Goal: Transaction & Acquisition: Book appointment/travel/reservation

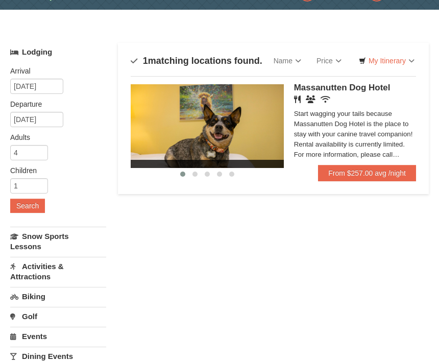
scroll to position [33, 0]
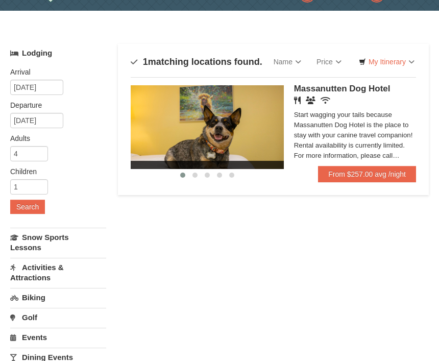
click at [33, 208] on button "Search" at bounding box center [27, 206] width 35 height 14
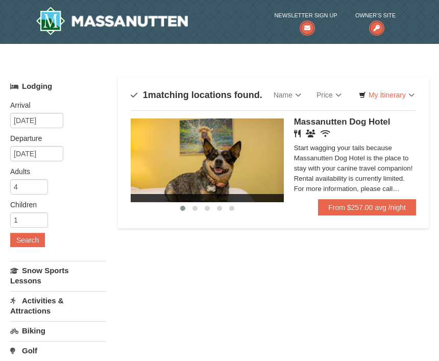
click at [373, 209] on link "From $257.00 avg /night" at bounding box center [367, 207] width 98 height 16
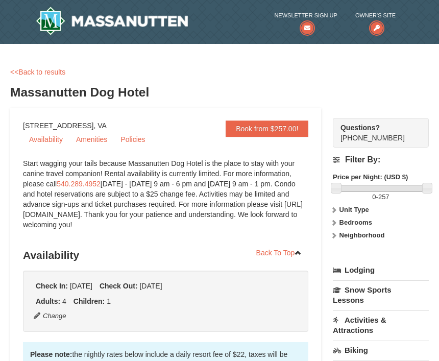
click at [47, 137] on link "Availability" at bounding box center [46, 139] width 46 height 15
click at [44, 70] on link "<<Back to results" at bounding box center [37, 72] width 55 height 8
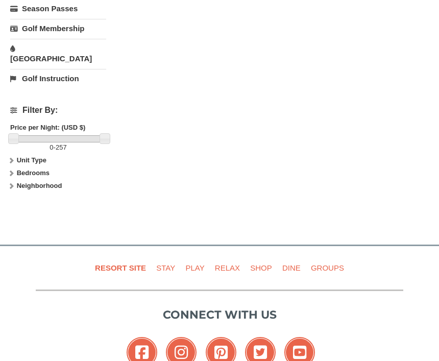
scroll to position [403, 0]
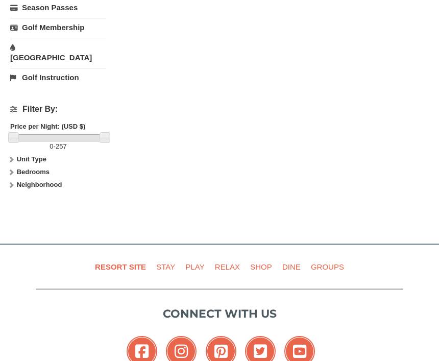
click at [45, 168] on strong "Bedrooms" at bounding box center [33, 172] width 33 height 8
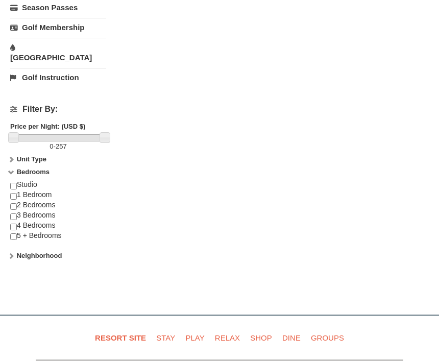
click at [13, 193] on input "checkbox" at bounding box center [13, 196] width 7 height 7
checkbox input "true"
click at [14, 203] on input "checkbox" at bounding box center [13, 206] width 7 height 7
checkbox input "true"
click at [22, 186] on div "Studio 1 Bedroom 2 Bedrooms 3 Bedrooms 4 Bedrooms 5 + Bedrooms" at bounding box center [58, 215] width 96 height 71
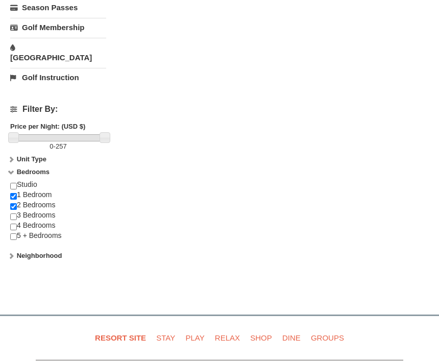
scroll to position [386, 0]
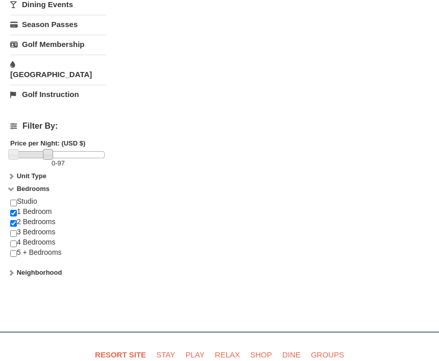
click at [16, 210] on input "checkbox" at bounding box center [13, 213] width 7 height 7
checkbox input "false"
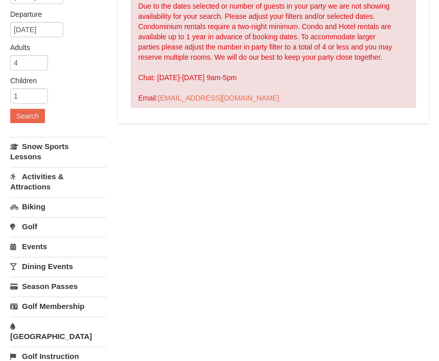
scroll to position [127, 0]
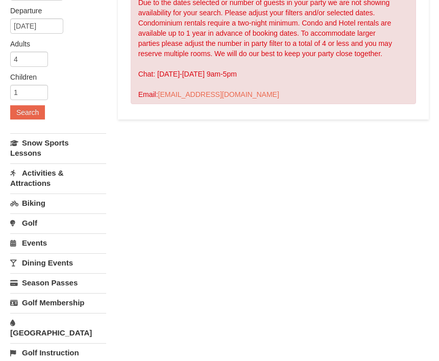
click at [33, 113] on button "Search" at bounding box center [27, 113] width 35 height 14
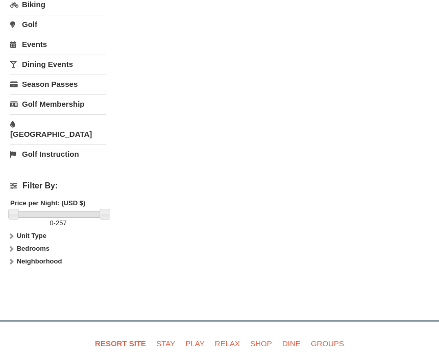
scroll to position [326, 0]
click at [34, 232] on strong "Unit Type" at bounding box center [32, 236] width 30 height 8
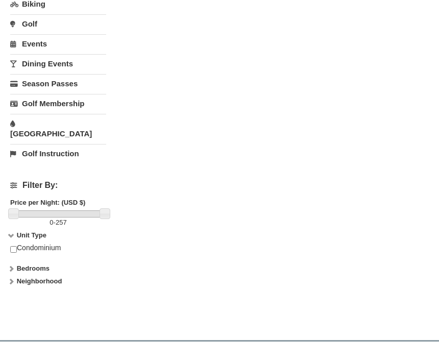
click at [16, 246] on input "checkbox" at bounding box center [13, 249] width 7 height 7
checkbox input "true"
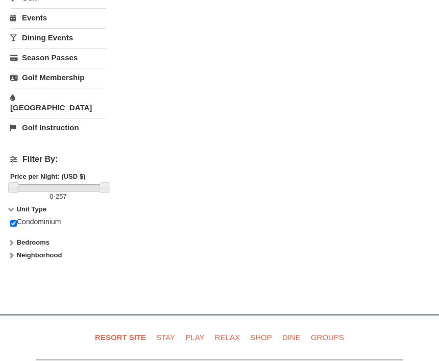
scroll to position [358, 0]
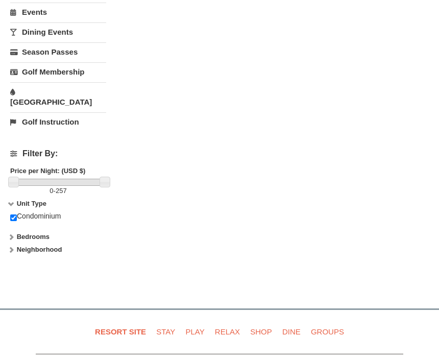
click at [37, 233] on strong "Bedrooms" at bounding box center [33, 237] width 33 height 8
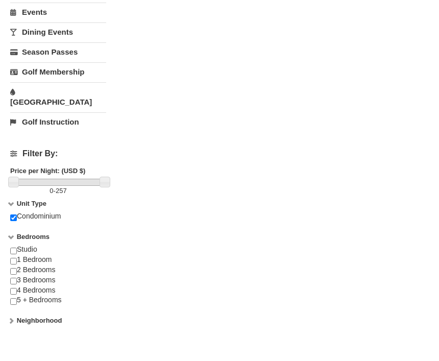
click at [15, 258] on input "checkbox" at bounding box center [13, 261] width 7 height 7
checkbox input "false"
click at [17, 268] on input "checkbox" at bounding box center [13, 271] width 7 height 7
checkbox input "true"
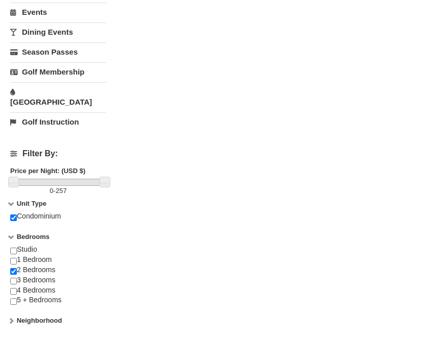
click at [60, 316] on strong "Neighborhood" at bounding box center [39, 320] width 45 height 8
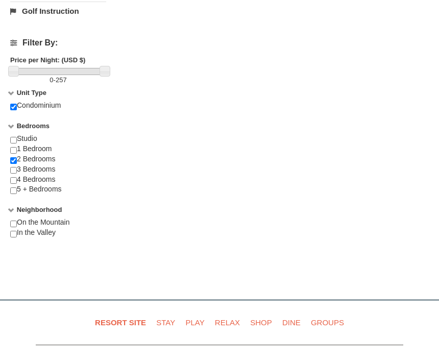
scroll to position [468, 0]
click at [12, 205] on label "Neighborhood" at bounding box center [58, 210] width 96 height 10
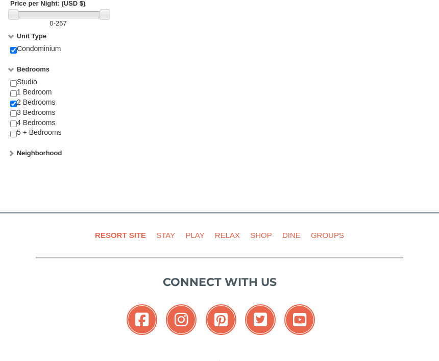
scroll to position [526, 0]
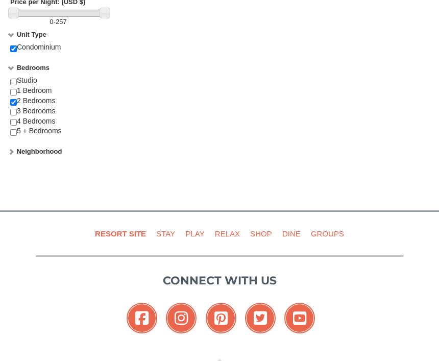
click at [55, 148] on strong "Neighborhood" at bounding box center [39, 152] width 45 height 8
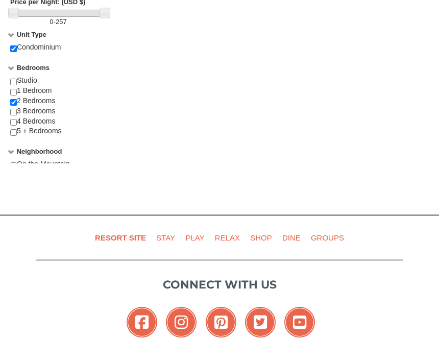
scroll to position [527, 0]
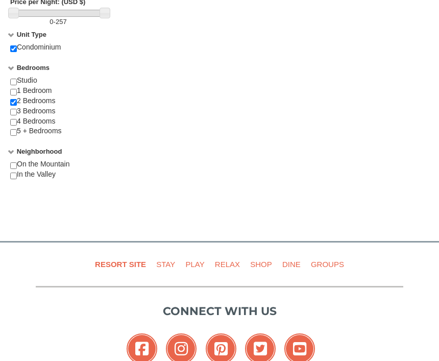
click at [16, 162] on input "checkbox" at bounding box center [13, 165] width 7 height 7
checkbox input "true"
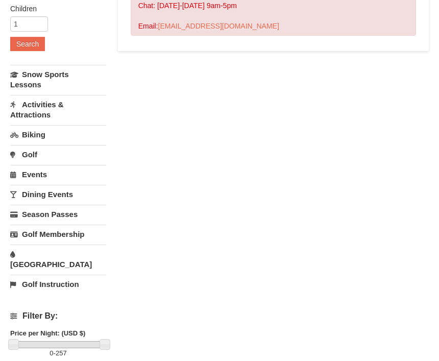
scroll to position [192, 0]
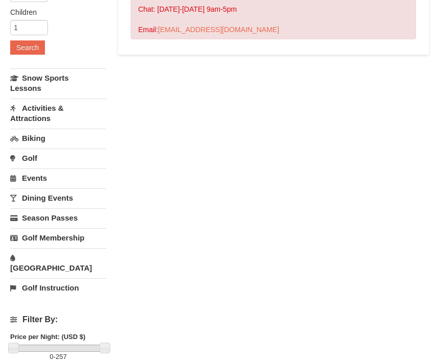
click at [35, 49] on button "Search" at bounding box center [27, 47] width 35 height 14
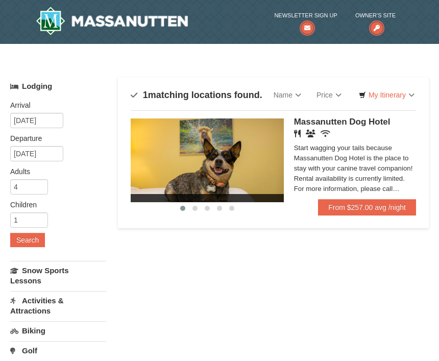
click at [343, 91] on link "Price" at bounding box center [329, 95] width 40 height 20
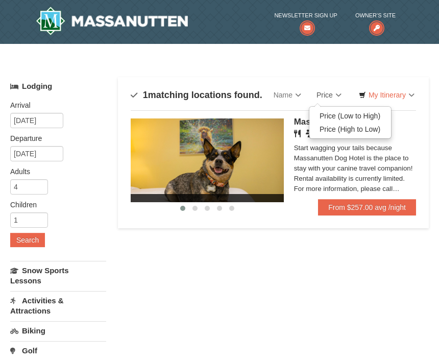
click at [373, 113] on link "Price (Low to High)" at bounding box center [350, 115] width 82 height 13
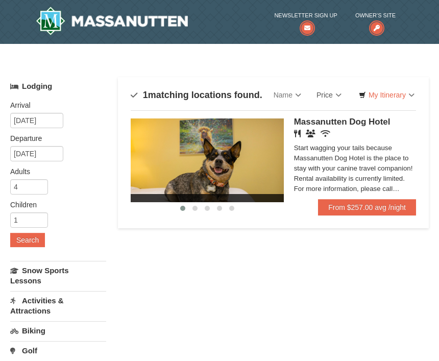
click at [294, 94] on link "Name" at bounding box center [287, 95] width 43 height 20
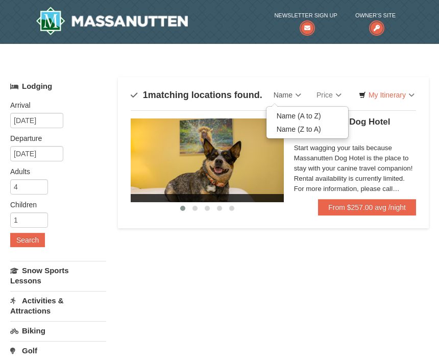
click at [206, 288] on div at bounding box center [219, 180] width 439 height 361
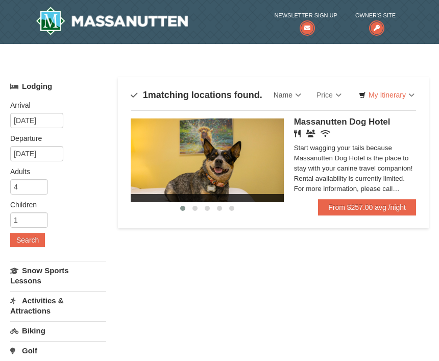
click at [156, 17] on img at bounding box center [112, 21] width 152 height 29
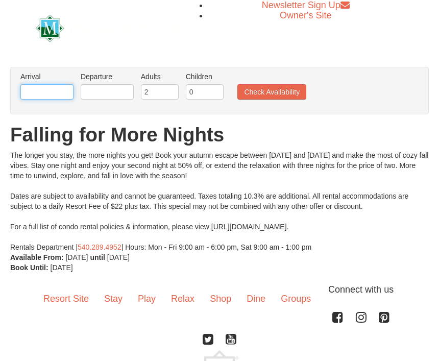
click at [54, 89] on input "text" at bounding box center [46, 91] width 53 height 15
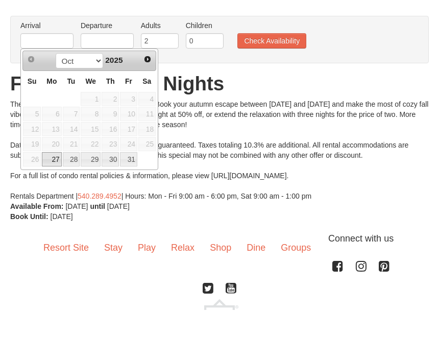
click at [149, 173] on span "18" at bounding box center [146, 180] width 17 height 14
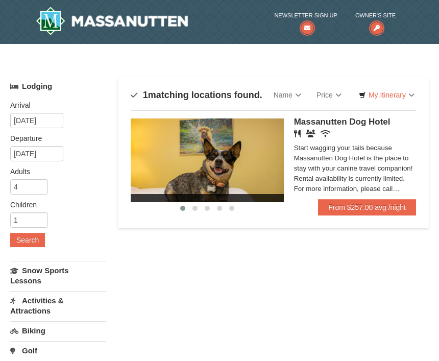
click at [362, 213] on link "From $257.00 avg /night" at bounding box center [367, 207] width 98 height 16
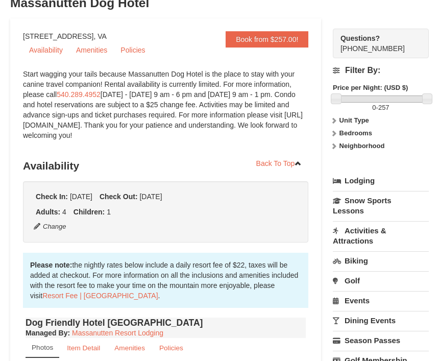
scroll to position [87, 0]
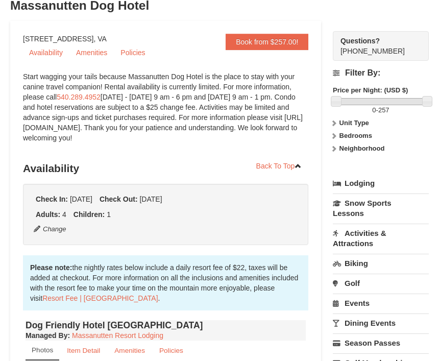
click at [357, 123] on strong "Unit Type" at bounding box center [354, 123] width 30 height 8
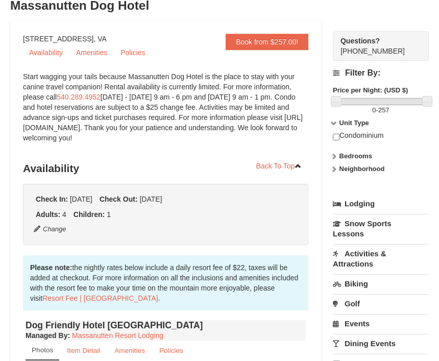
click at [337, 135] on input "checkbox" at bounding box center [336, 137] width 7 height 7
checkbox input "true"
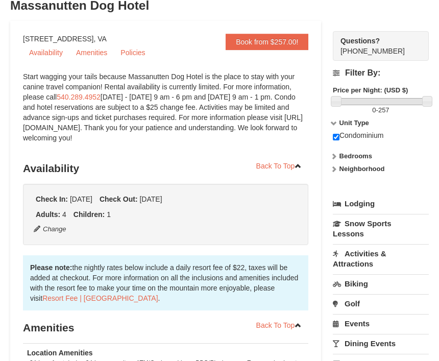
click at [370, 158] on strong "Bedrooms" at bounding box center [355, 156] width 33 height 8
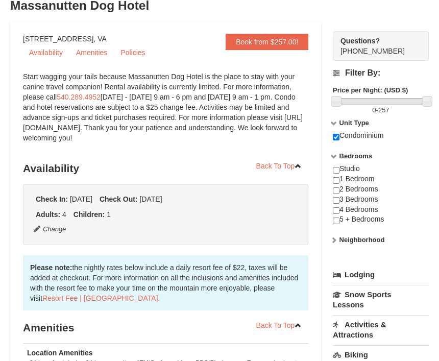
click at [343, 190] on div "Studio 1 Bedroom 2 Bedrooms 3 Bedrooms 4 Bedrooms 5 + Bedrooms" at bounding box center [381, 199] width 96 height 71
click at [379, 191] on div "Studio 1 Bedroom 2 Bedrooms 3 Bedrooms 4 Bedrooms 5 + Bedrooms" at bounding box center [381, 199] width 96 height 71
click at [338, 191] on input "checkbox" at bounding box center [336, 190] width 7 height 7
checkbox input "true"
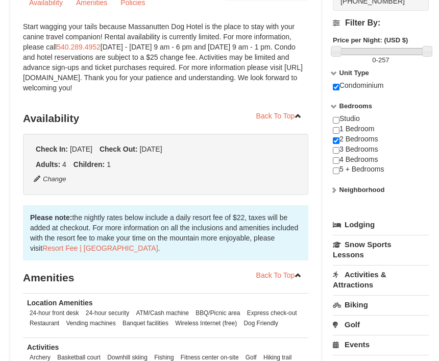
scroll to position [136, 0]
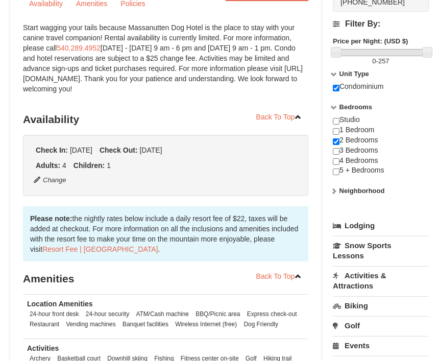
click at [383, 193] on strong "Neighborhood" at bounding box center [361, 191] width 45 height 8
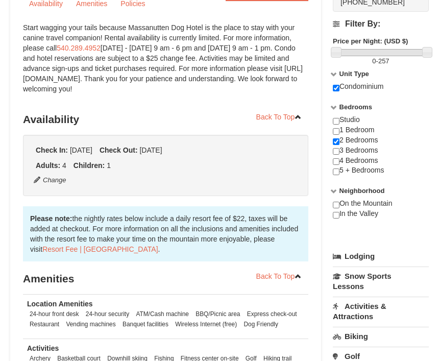
click at [337, 215] on input "checkbox" at bounding box center [336, 215] width 7 height 7
checkbox input "true"
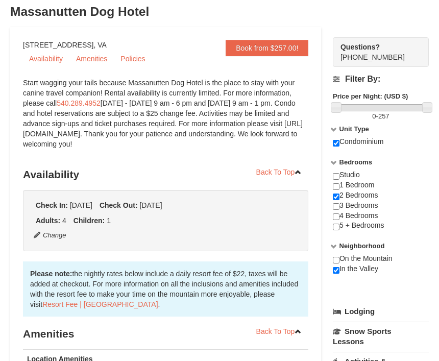
scroll to position [0, 0]
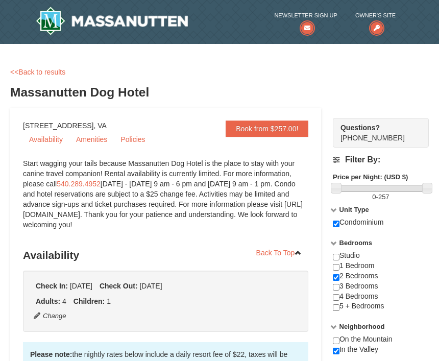
click at [221, 76] on div "<<Back to results" at bounding box center [219, 72] width 418 height 10
